Goal: Task Accomplishment & Management: Use online tool/utility

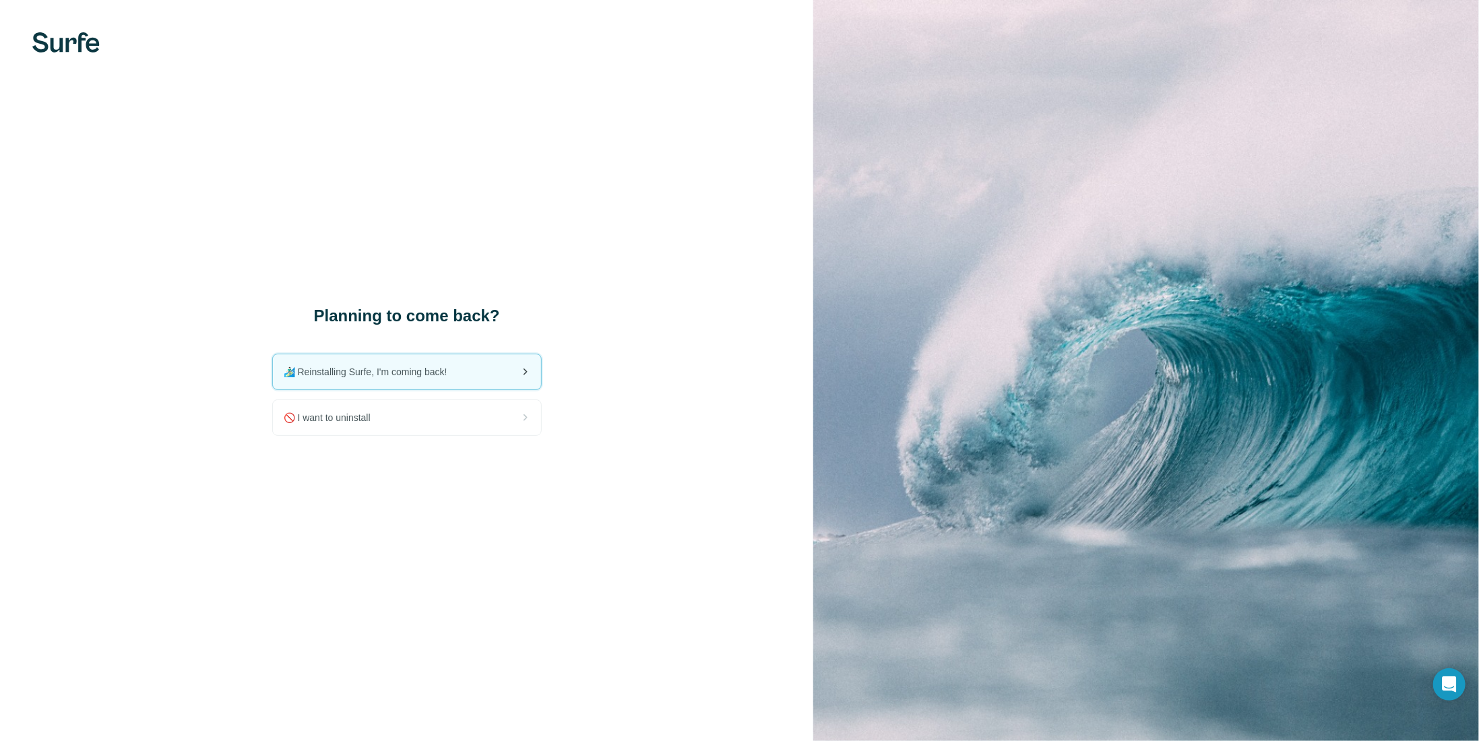
click at [423, 376] on span "🏄🏻‍♂️ Reinstalling Surfe, I'm coming back!" at bounding box center [371, 371] width 175 height 13
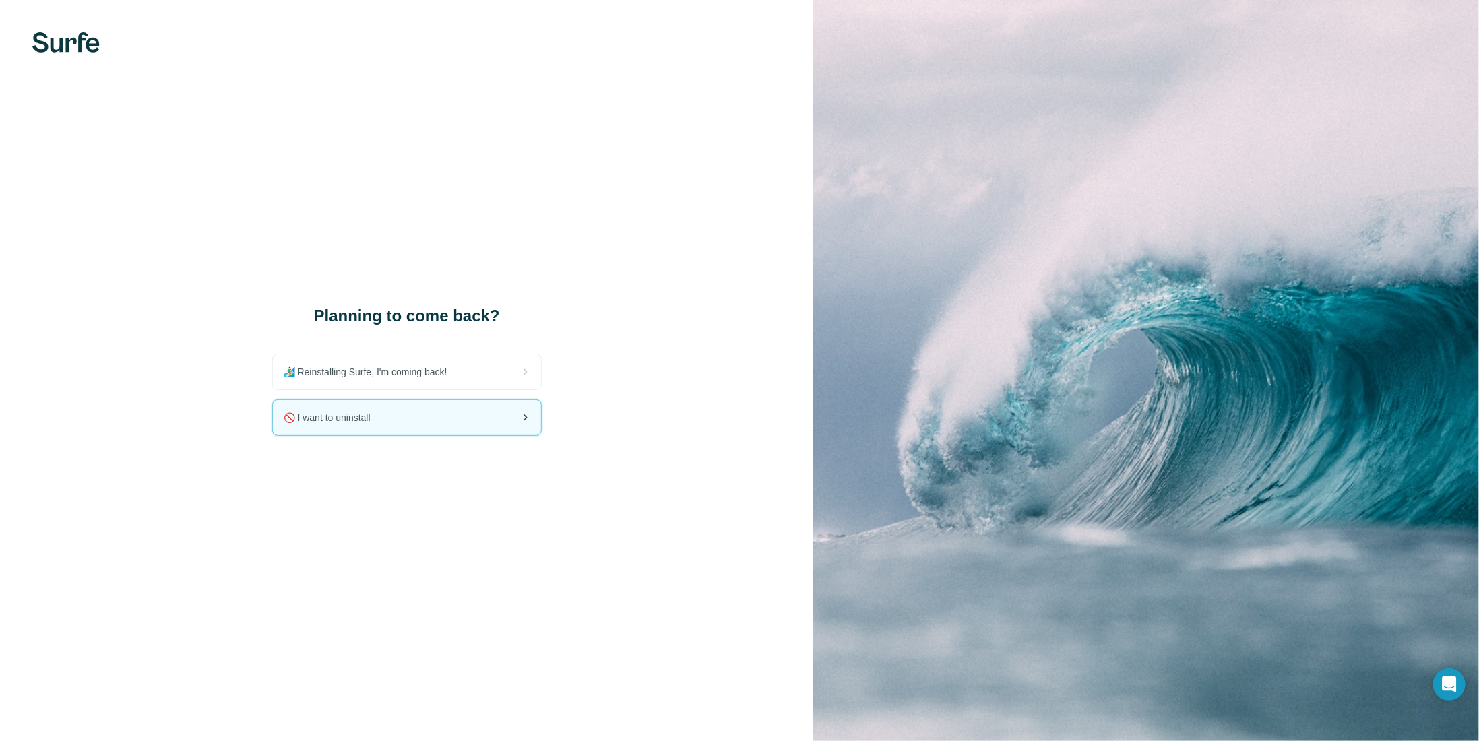
click at [410, 428] on div "🚫 I want to uninstall" at bounding box center [407, 417] width 268 height 35
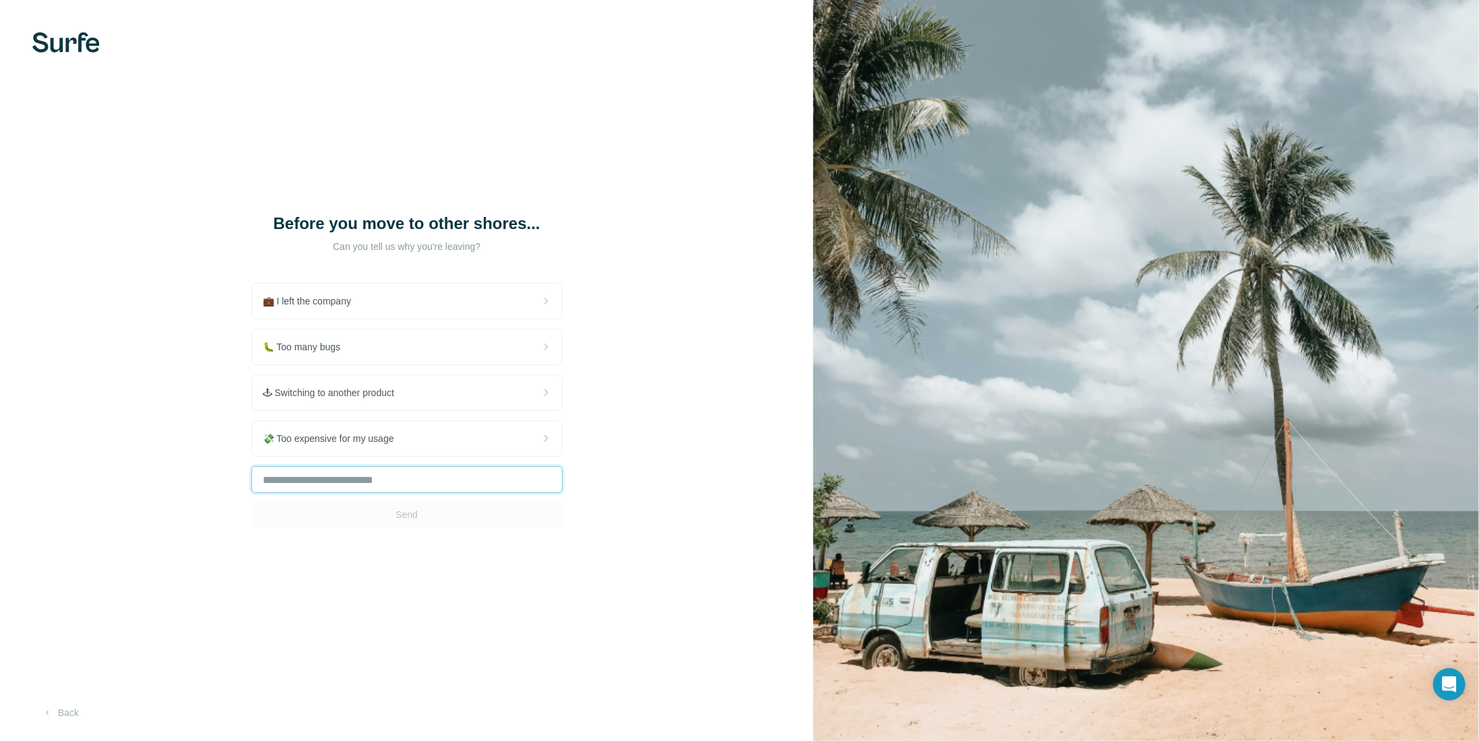
click at [385, 477] on input "text" at bounding box center [406, 479] width 311 height 27
type input "**********"
click at [402, 522] on button "Send" at bounding box center [406, 514] width 311 height 27
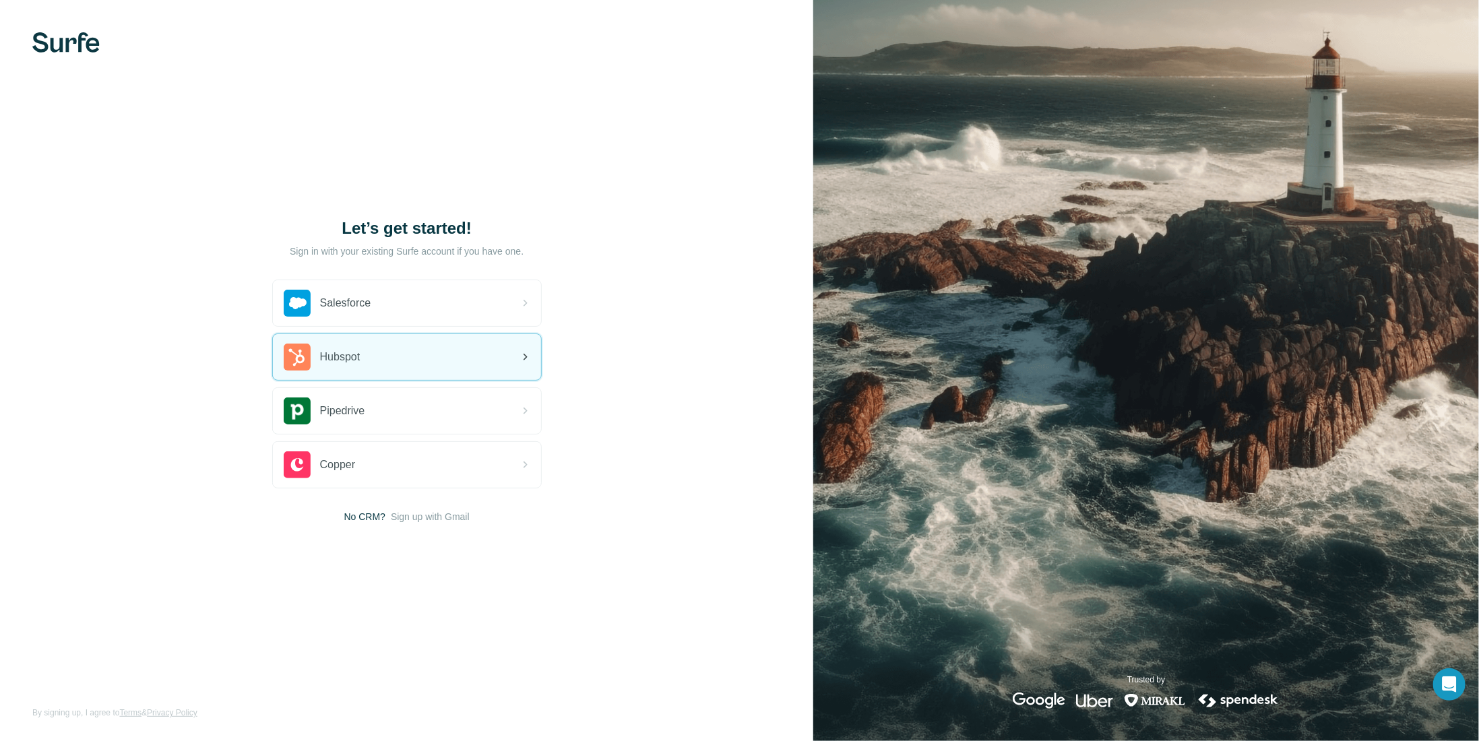
click at [381, 371] on div "Hubspot" at bounding box center [407, 357] width 268 height 46
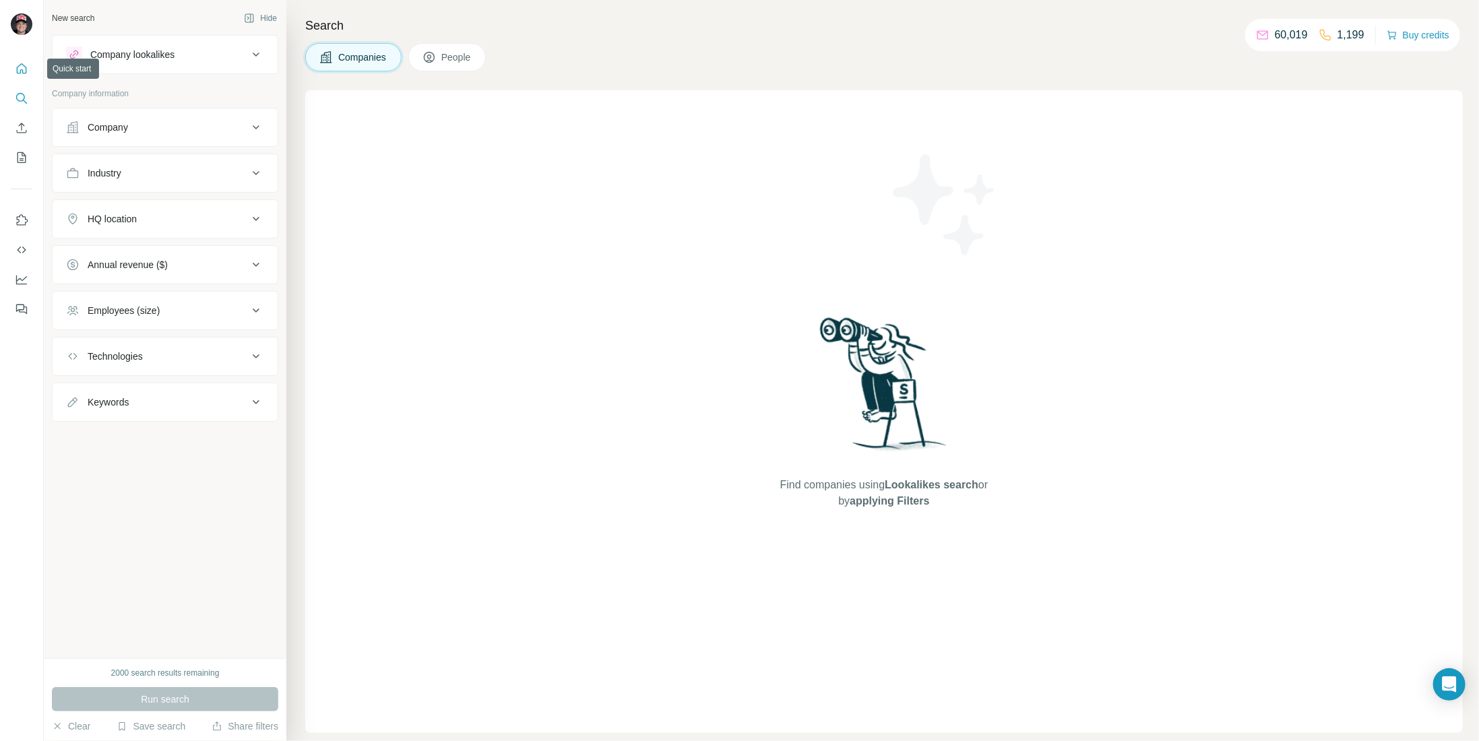
click at [19, 68] on icon "Quick start" at bounding box center [21, 68] width 13 height 13
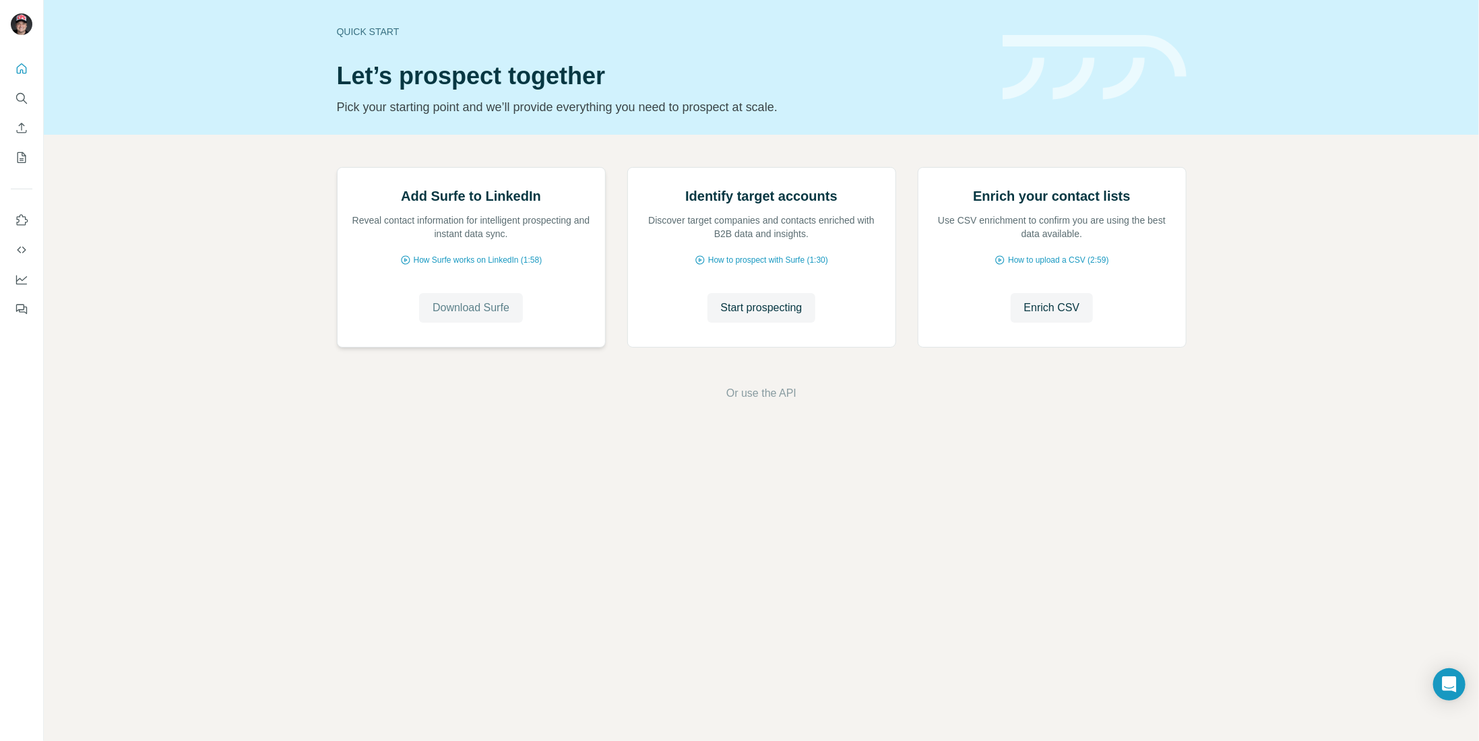
click at [478, 323] on button "Download Surfe" at bounding box center [471, 308] width 104 height 30
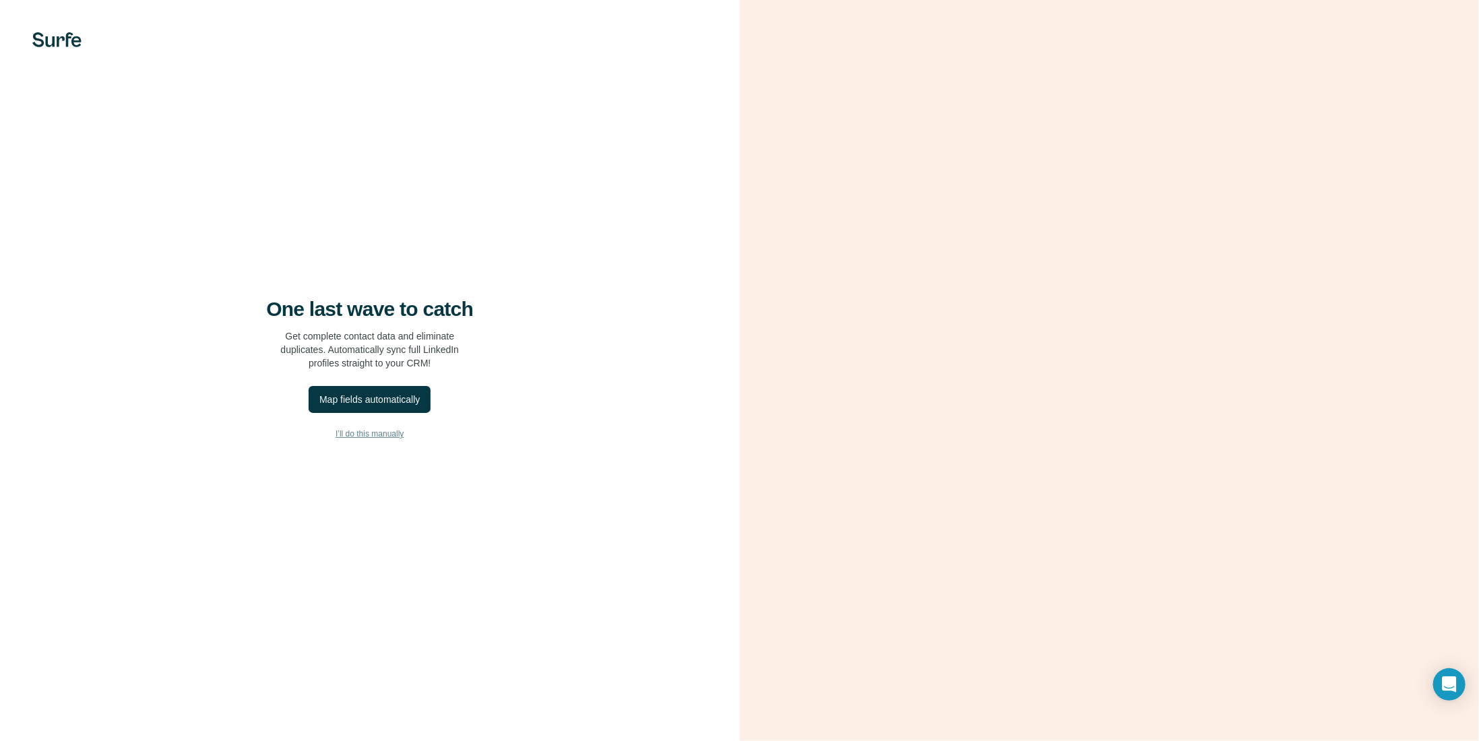
click at [362, 438] on span "I’ll do this manually" at bounding box center [370, 434] width 68 height 12
